Goal: Book appointment/travel/reservation

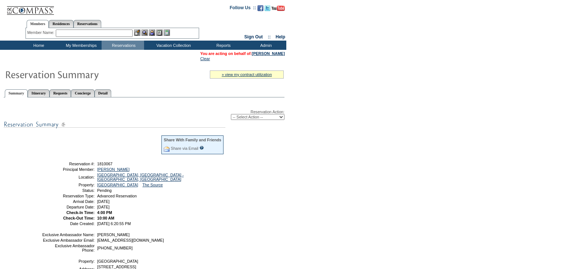
click at [127, 167] on table "Share With Family and Friends Share via Email Share Reservation Information Ple…" at bounding box center [133, 180] width 185 height 93
click at [126, 170] on link "Hamel, Laurence" at bounding box center [113, 169] width 33 height 4
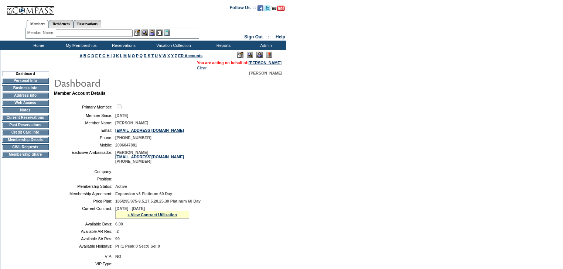
scroll to position [59, 0]
drag, startPoint x: 194, startPoint y: 130, endPoint x: 115, endPoint y: 133, distance: 78.4
click at [115, 133] on td "laurence.hamel12@gmail.com" at bounding box center [193, 130] width 157 height 4
copy link "laurence.hamel12@gmail.com"
drag, startPoint x: 162, startPoint y: 123, endPoint x: 115, endPoint y: 124, distance: 46.2
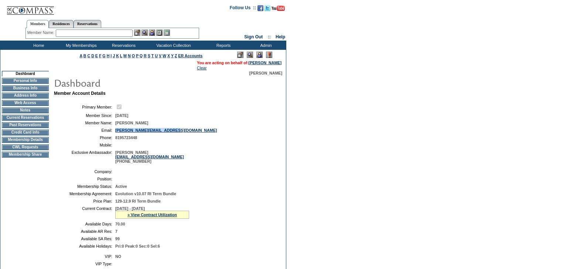
click at [115, 124] on td "Laurence Hamel" at bounding box center [193, 123] width 157 height 4
copy span "Laurence Hamel"
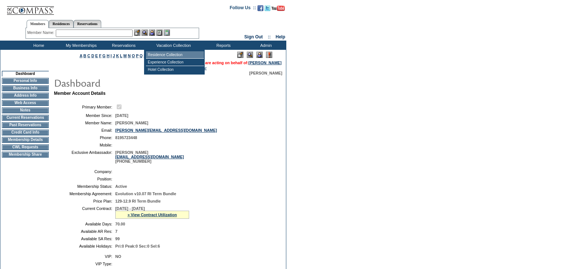
click at [149, 54] on td "Residence Collection" at bounding box center [175, 54] width 58 height 7
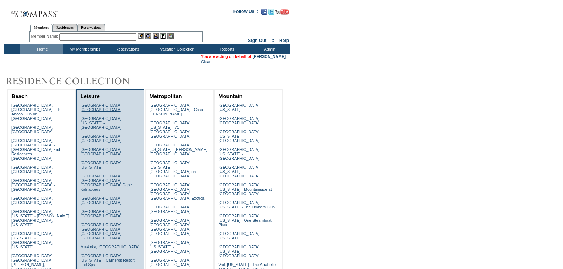
click at [98, 106] on link "Amalfi Coast, Italy" at bounding box center [102, 107] width 42 height 9
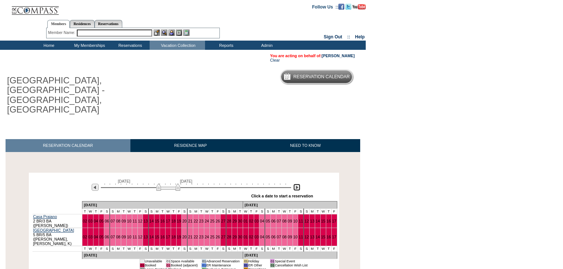
click at [294, 184] on img at bounding box center [297, 187] width 7 height 7
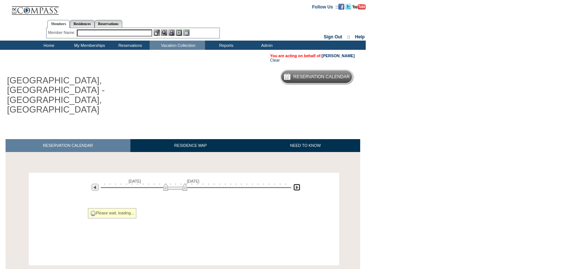
click at [294, 184] on img at bounding box center [297, 187] width 7 height 7
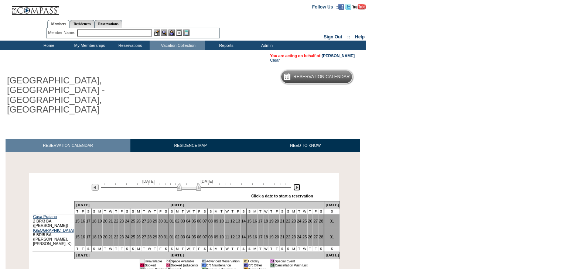
click at [294, 184] on img at bounding box center [297, 187] width 7 height 7
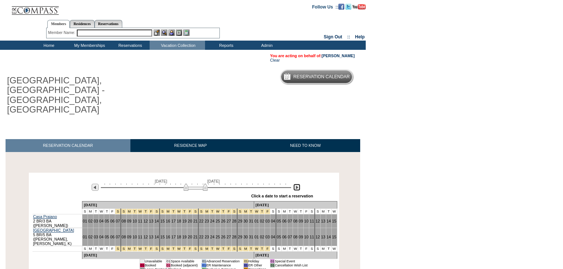
click at [294, 184] on img at bounding box center [297, 187] width 7 height 7
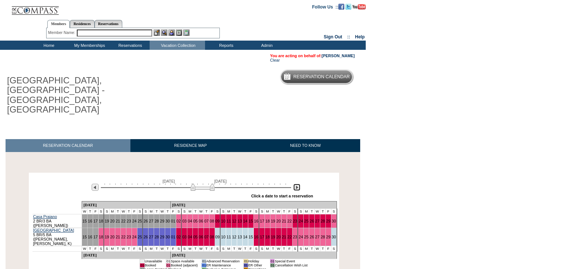
click at [296, 184] on img at bounding box center [297, 187] width 7 height 7
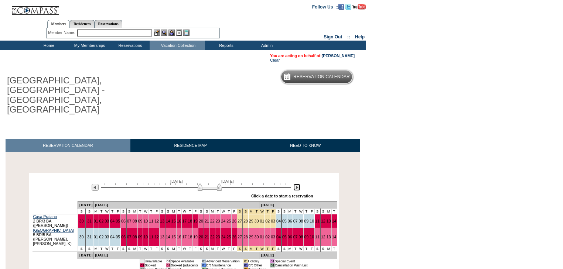
click at [299, 184] on img at bounding box center [297, 187] width 7 height 7
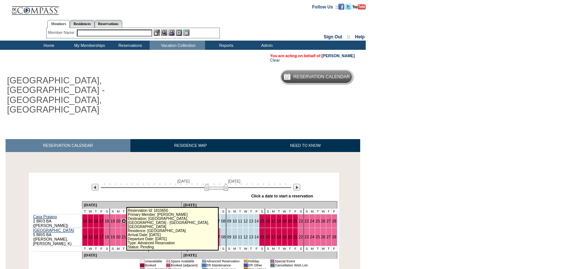
click at [122, 219] on link "21" at bounding box center [124, 221] width 4 height 4
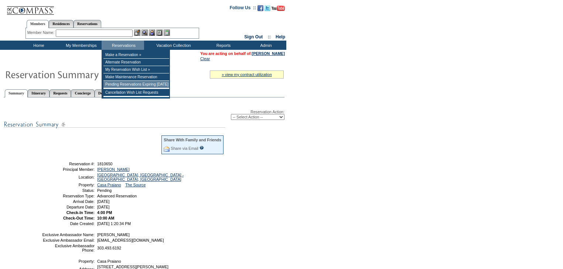
click at [122, 88] on td "Pending Reservations Expiring [DATE]" at bounding box center [137, 84] width 66 height 7
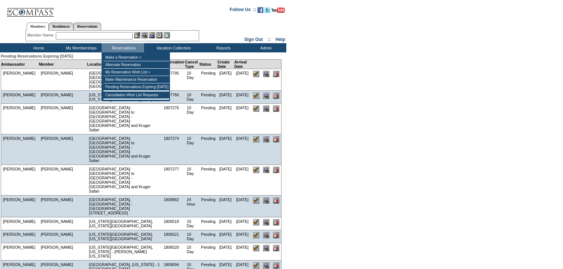
click at [99, 35] on input "text" at bounding box center [94, 35] width 77 height 7
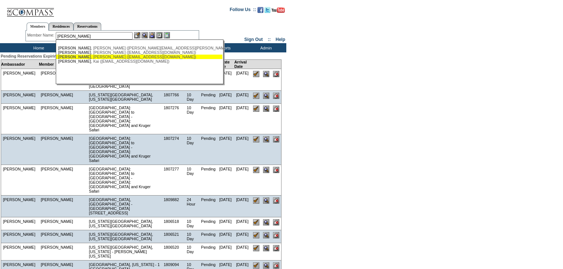
drag, startPoint x: 96, startPoint y: 56, endPoint x: 119, endPoint y: 45, distance: 25.1
click at [96, 56] on div "Felton , Dave (drfelton@gmail.com)" at bounding box center [139, 57] width 163 height 4
type input "Felton, Dave (drfelton@gmail.com)"
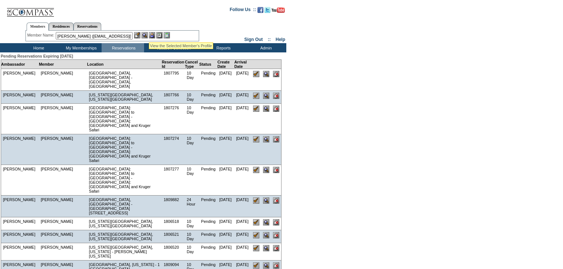
click at [152, 34] on img at bounding box center [152, 35] width 6 height 6
drag, startPoint x: 148, startPoint y: 37, endPoint x: 139, endPoint y: 40, distance: 9.1
click at [147, 37] on img at bounding box center [145, 35] width 6 height 6
